Goal: Use online tool/utility: Utilize a website feature to perform a specific function

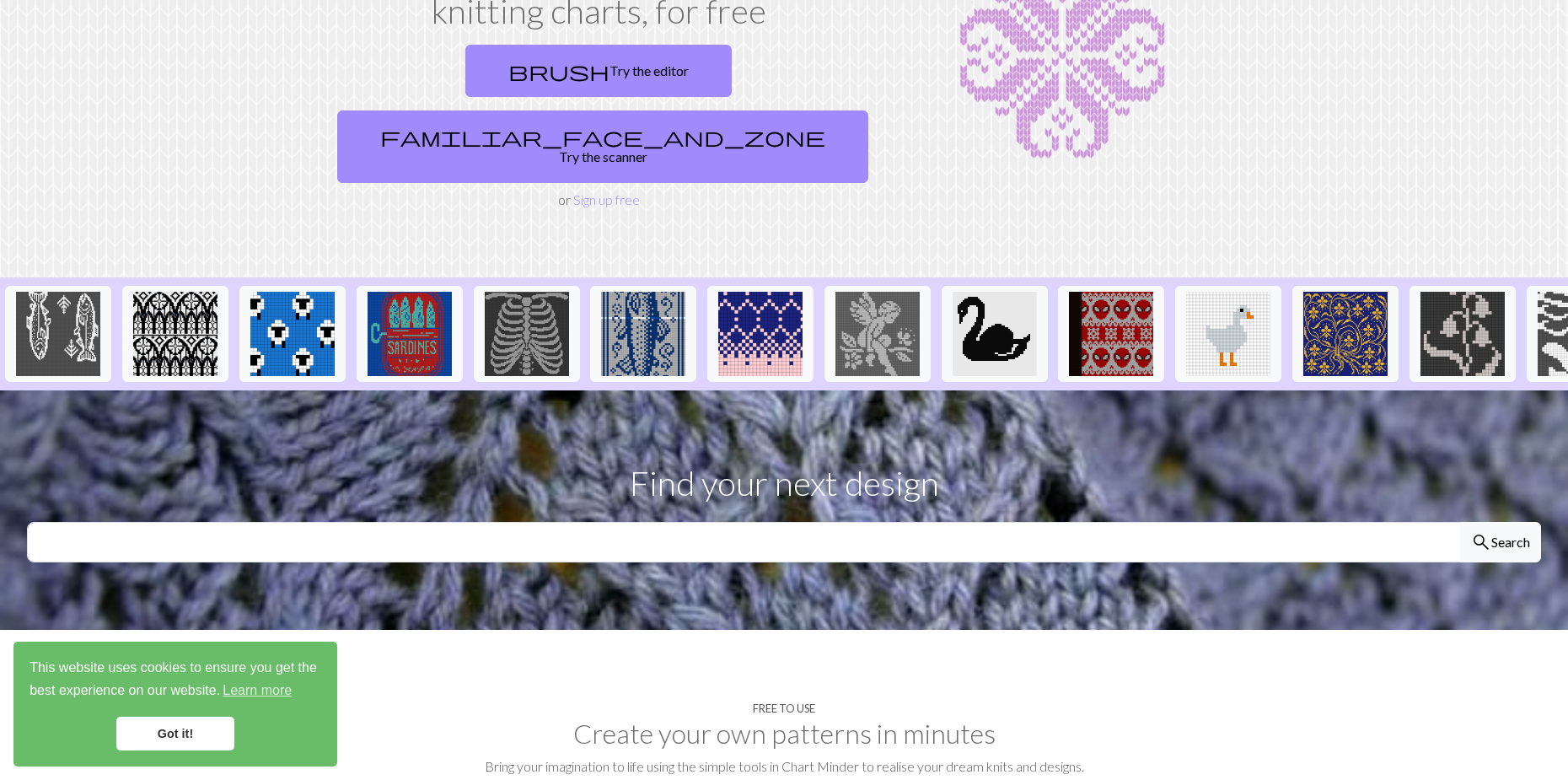
scroll to position [168, 0]
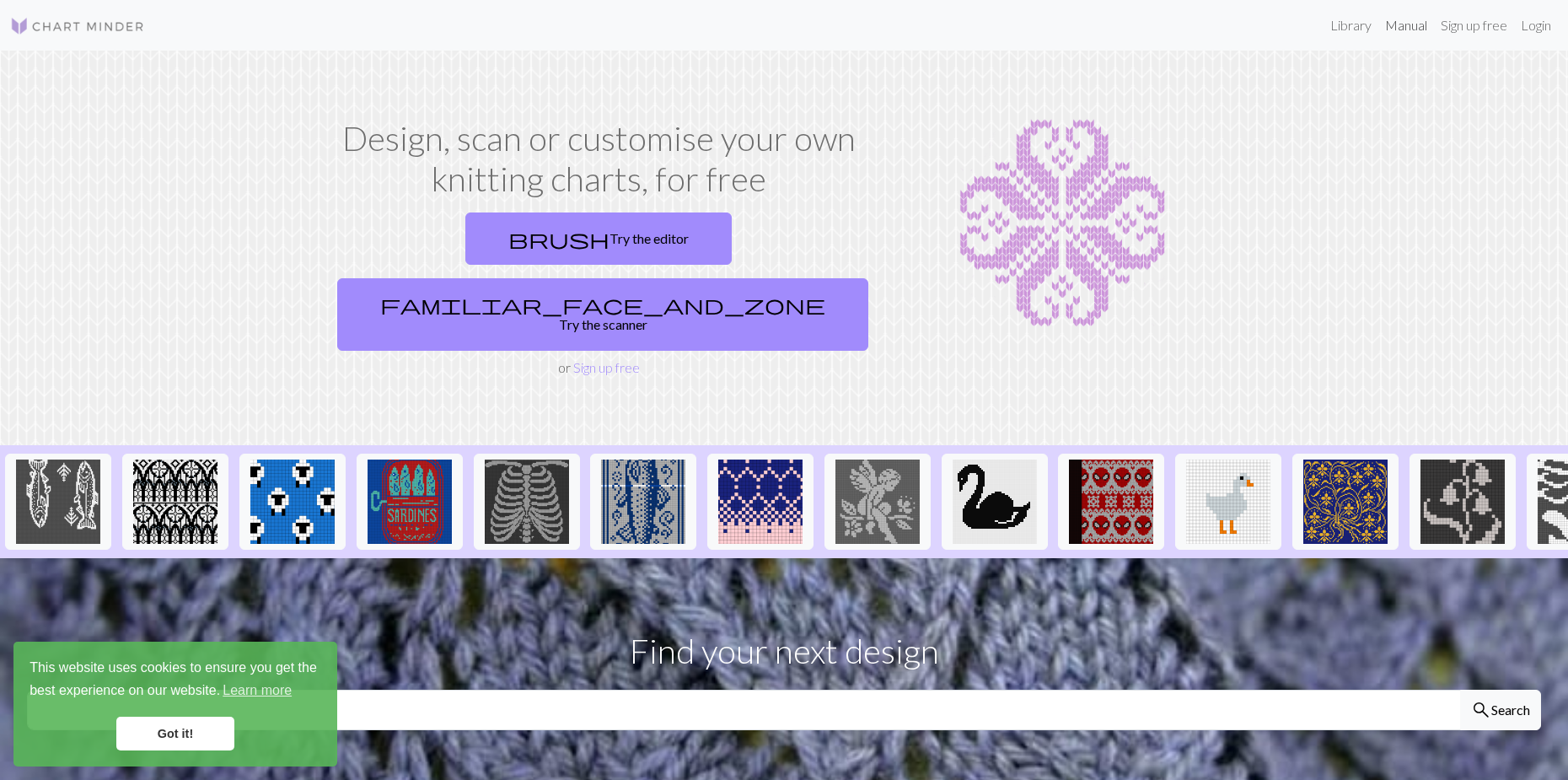
click at [1393, 23] on link "Manual" at bounding box center [1405, 25] width 55 height 34
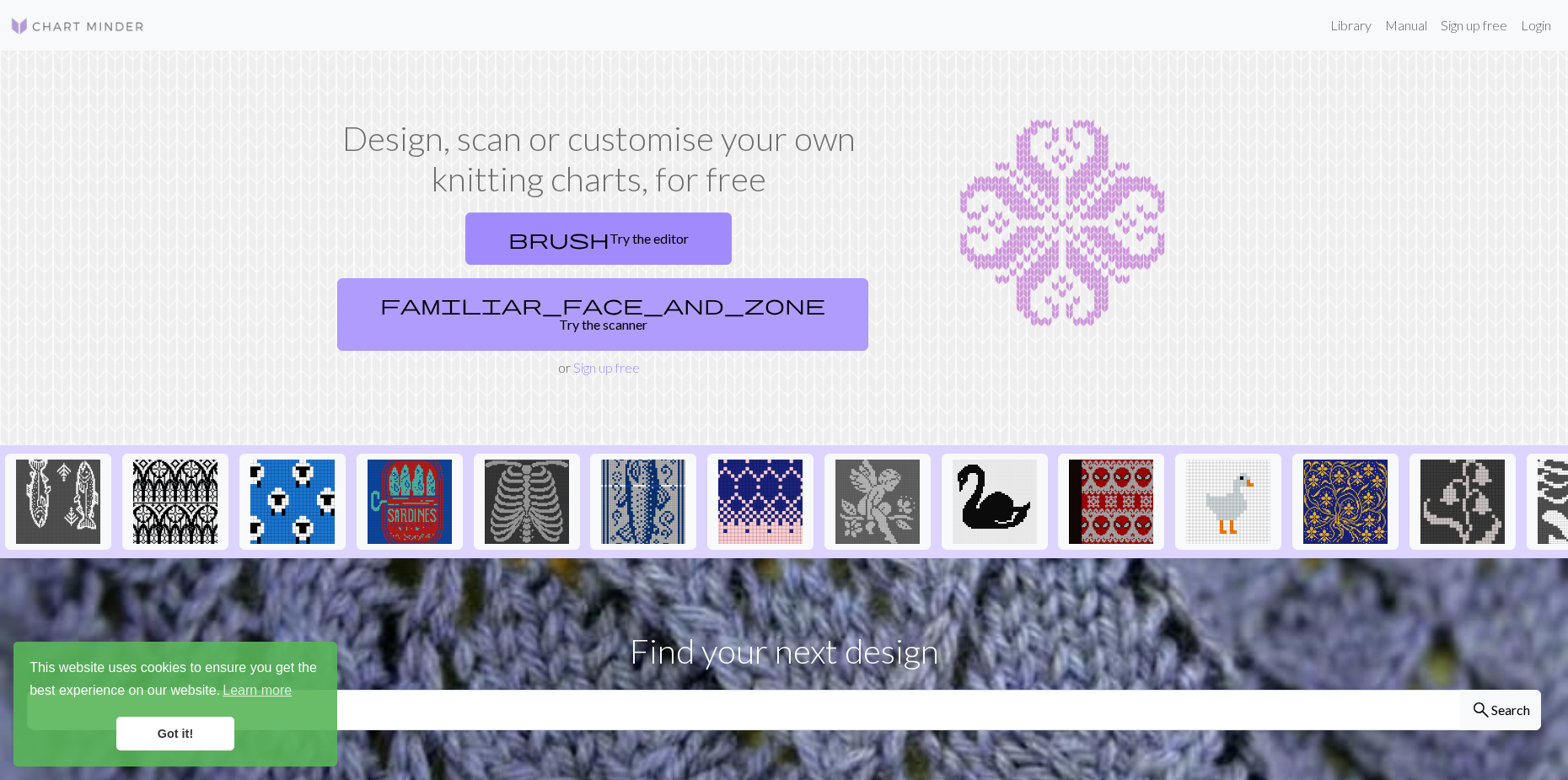
click at [642, 317] on link "familiar_face_and_zone Try the scanner" at bounding box center [602, 314] width 531 height 73
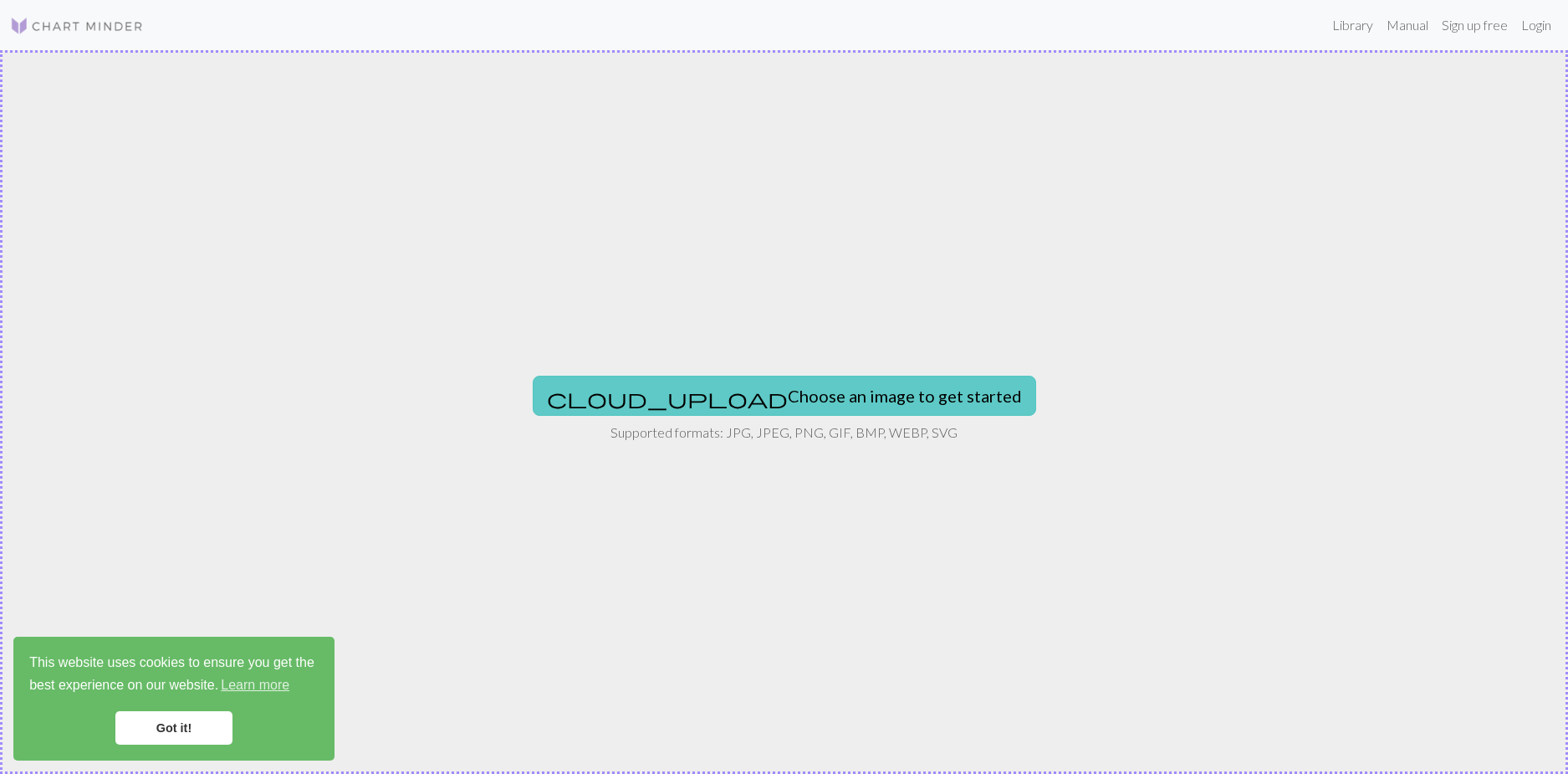
click at [639, 383] on button "cloud_upload Choose an image to get started" at bounding box center [784, 396] width 503 height 40
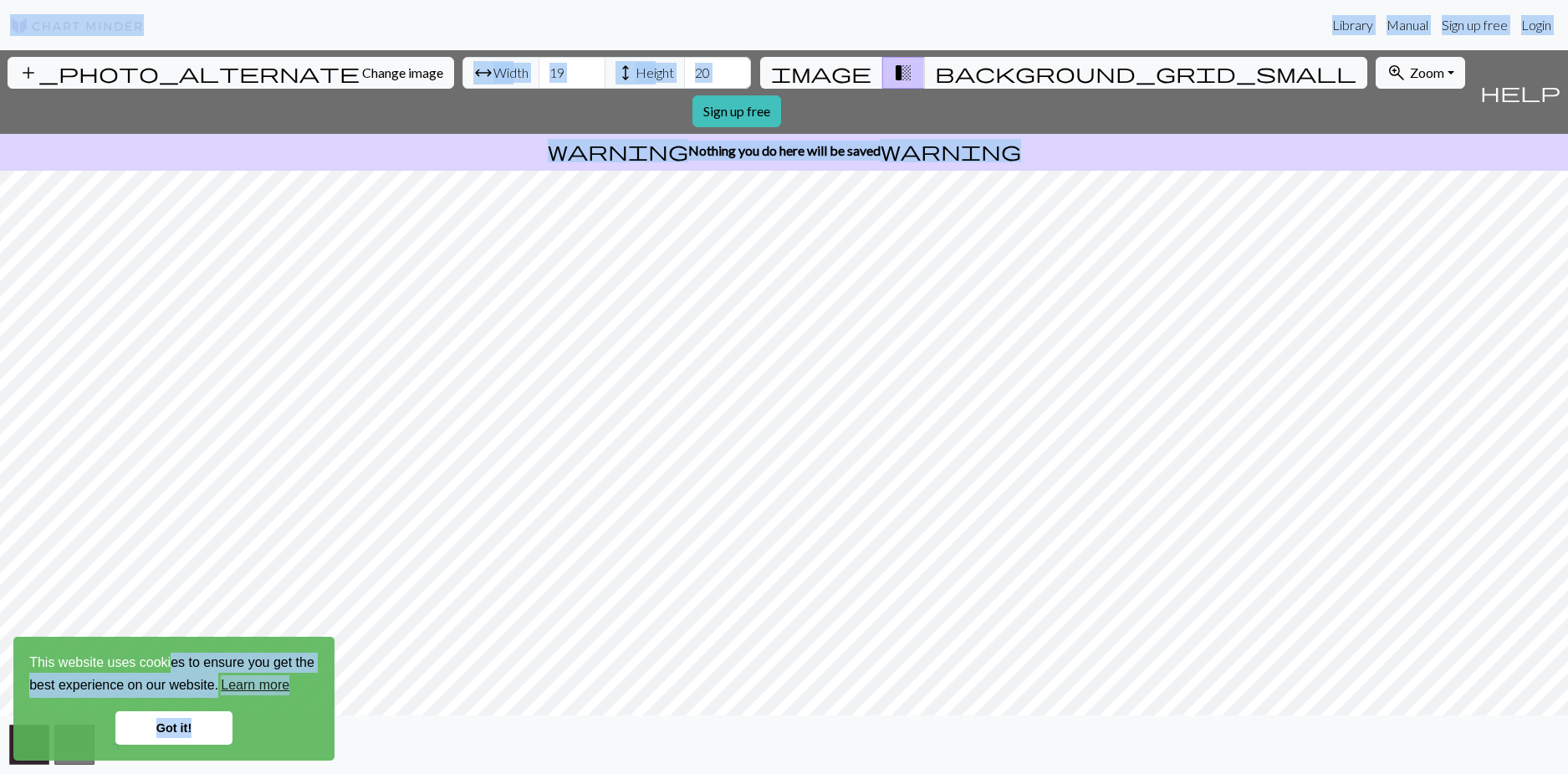
click at [203, 297] on body "This website uses cookies to ensure you get the best experience on our website.…" at bounding box center [784, 387] width 1568 height 774
